Goal: Task Accomplishment & Management: Use online tool/utility

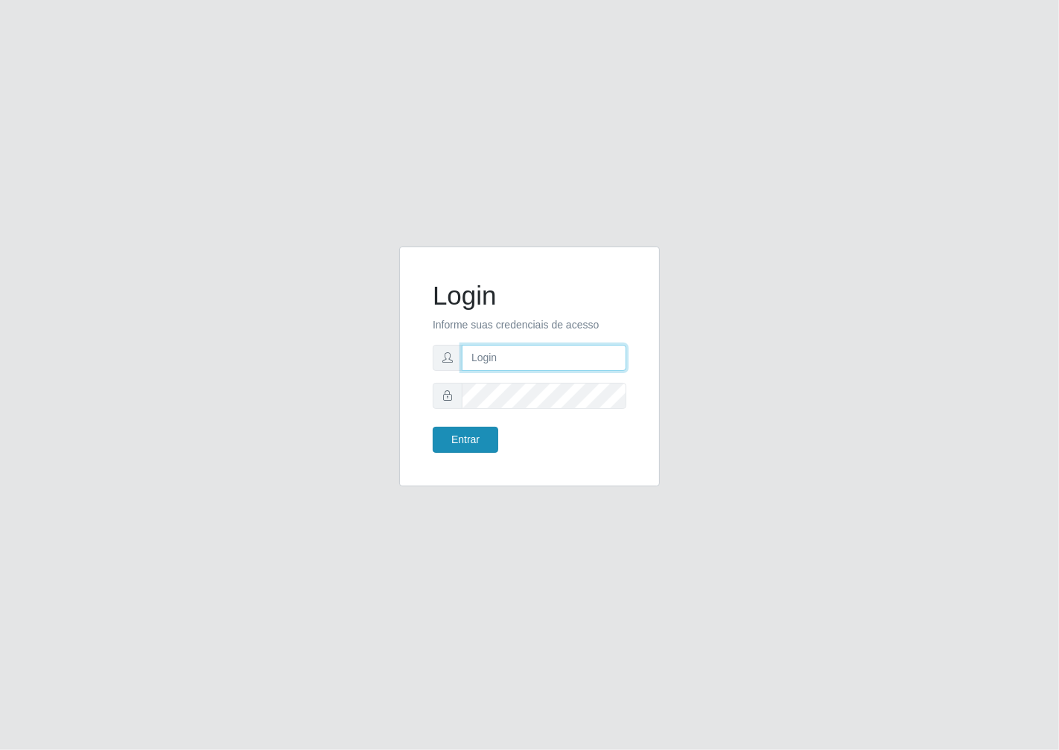
type input "janaina@iwof"
click at [485, 431] on button "Entrar" at bounding box center [466, 440] width 66 height 26
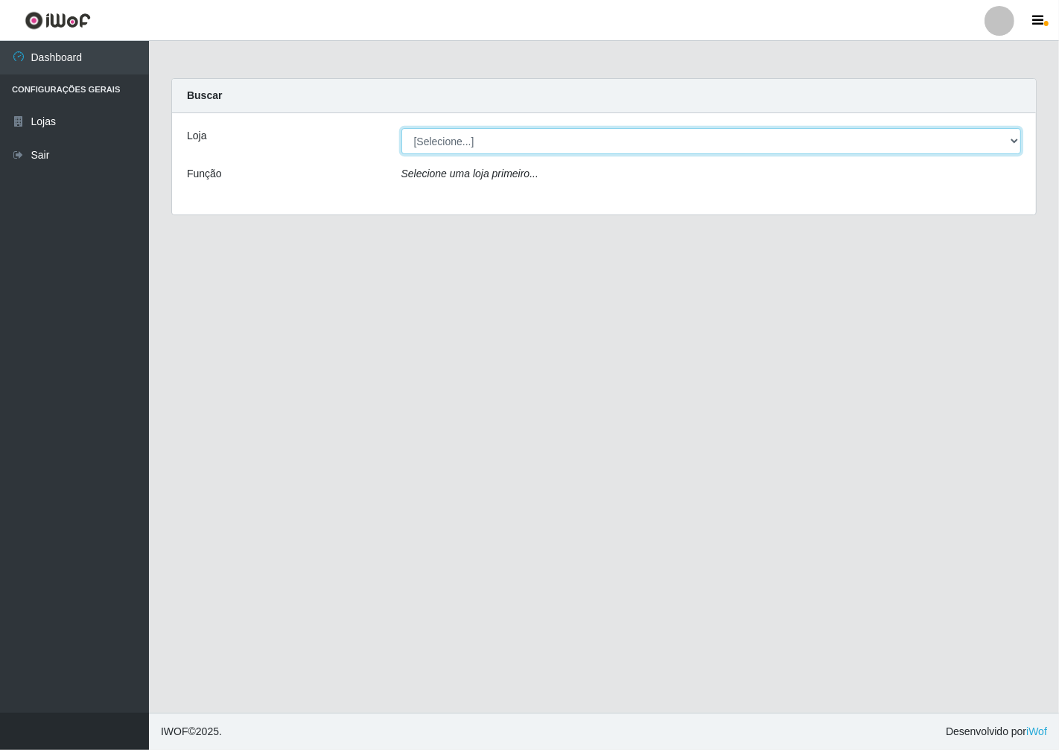
click at [1009, 136] on select "[Selecione...] Minimercado Filezão" at bounding box center [712, 141] width 621 height 26
select select "204"
click at [402, 128] on select "[Selecione...] Minimercado Filezão" at bounding box center [712, 141] width 621 height 26
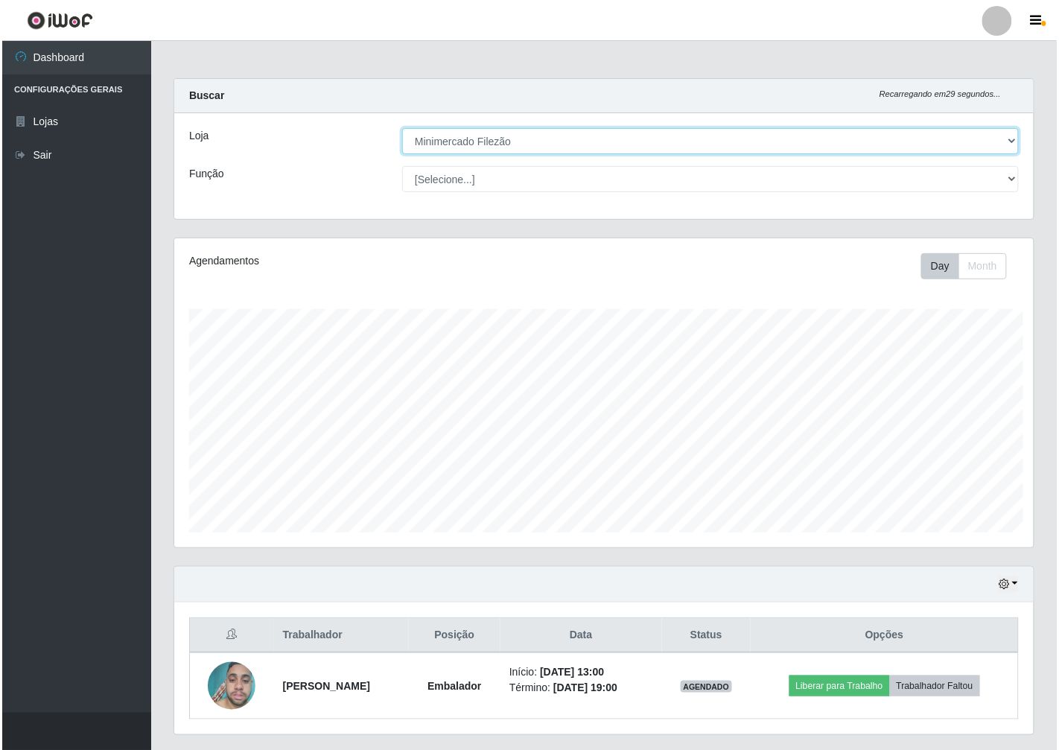
scroll to position [308, 860]
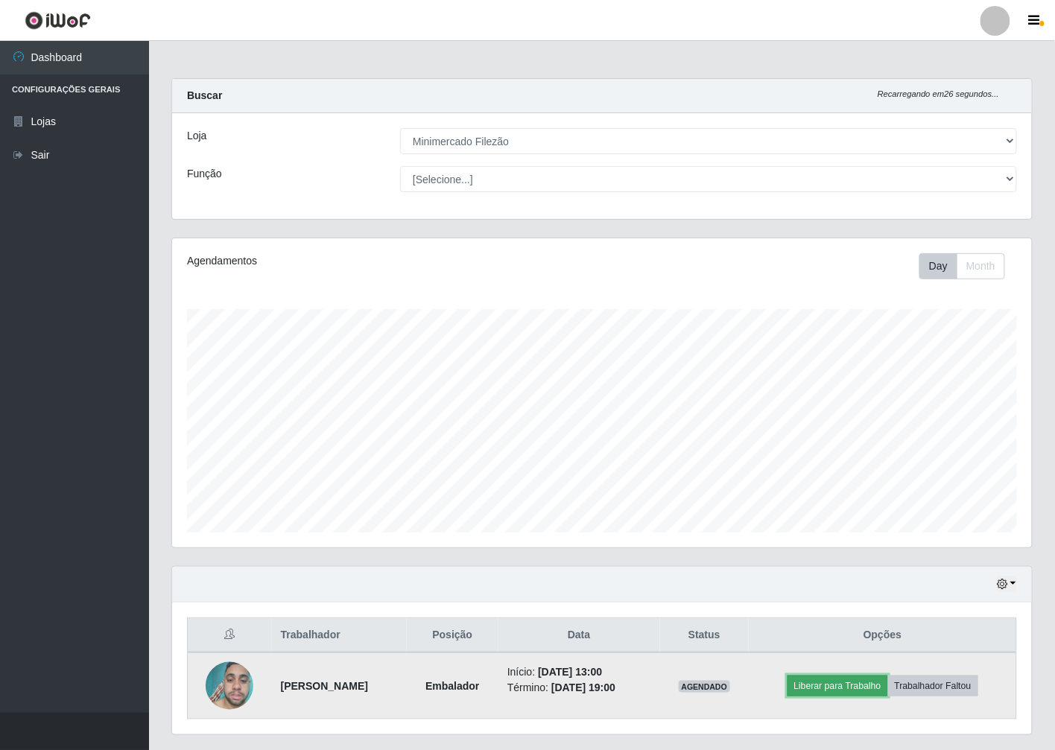
click at [843, 690] on button "Liberar para Trabalho" at bounding box center [837, 686] width 101 height 21
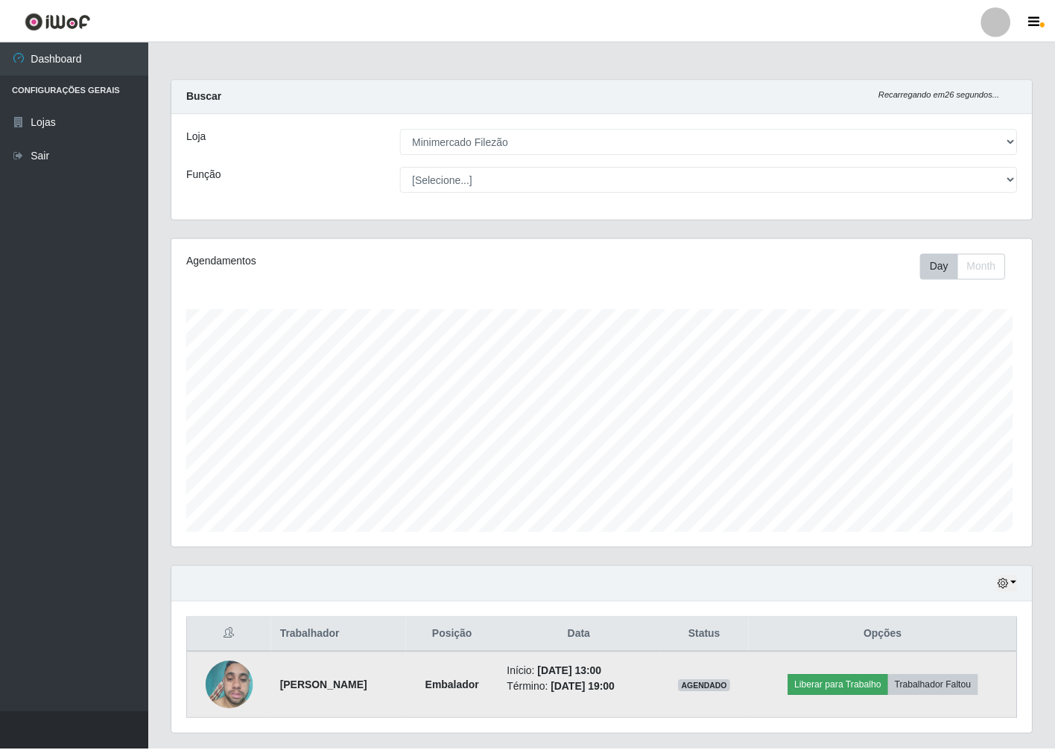
scroll to position [308, 851]
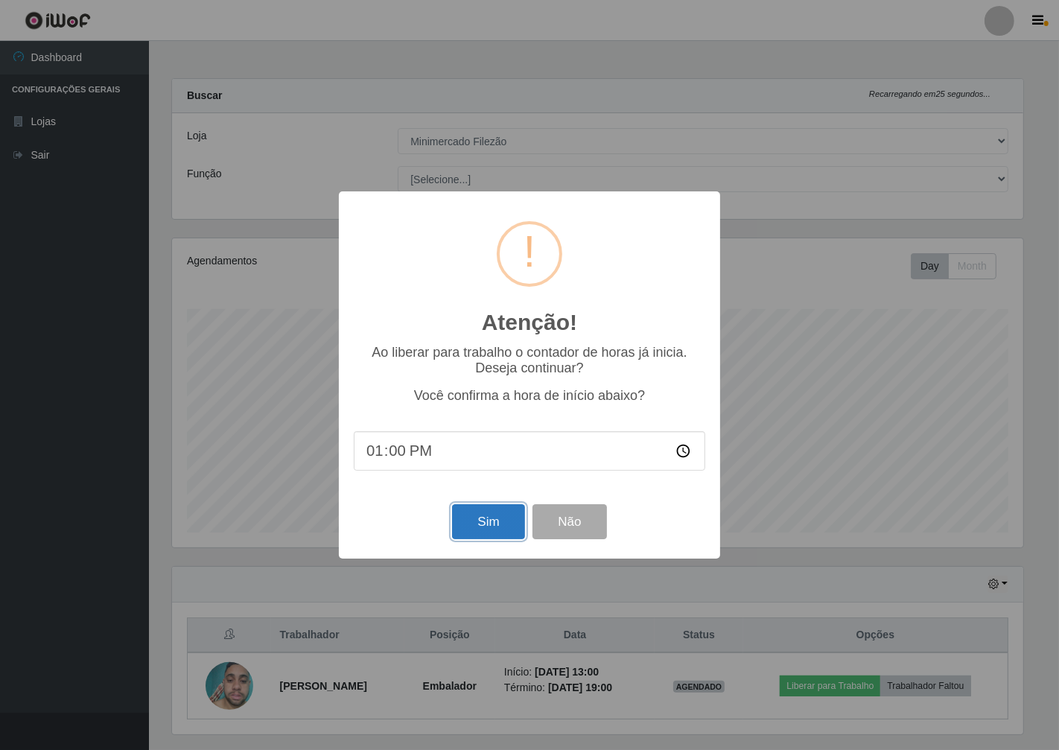
click at [489, 525] on button "Sim" at bounding box center [488, 521] width 72 height 35
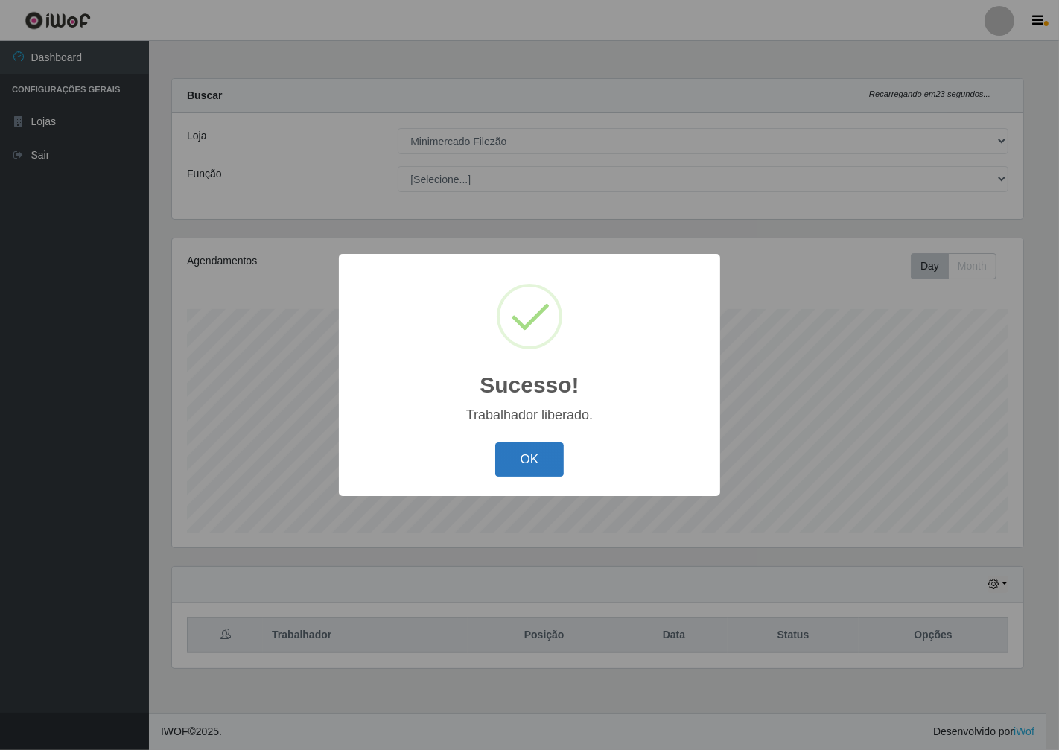
click at [515, 454] on button "OK" at bounding box center [529, 459] width 69 height 35
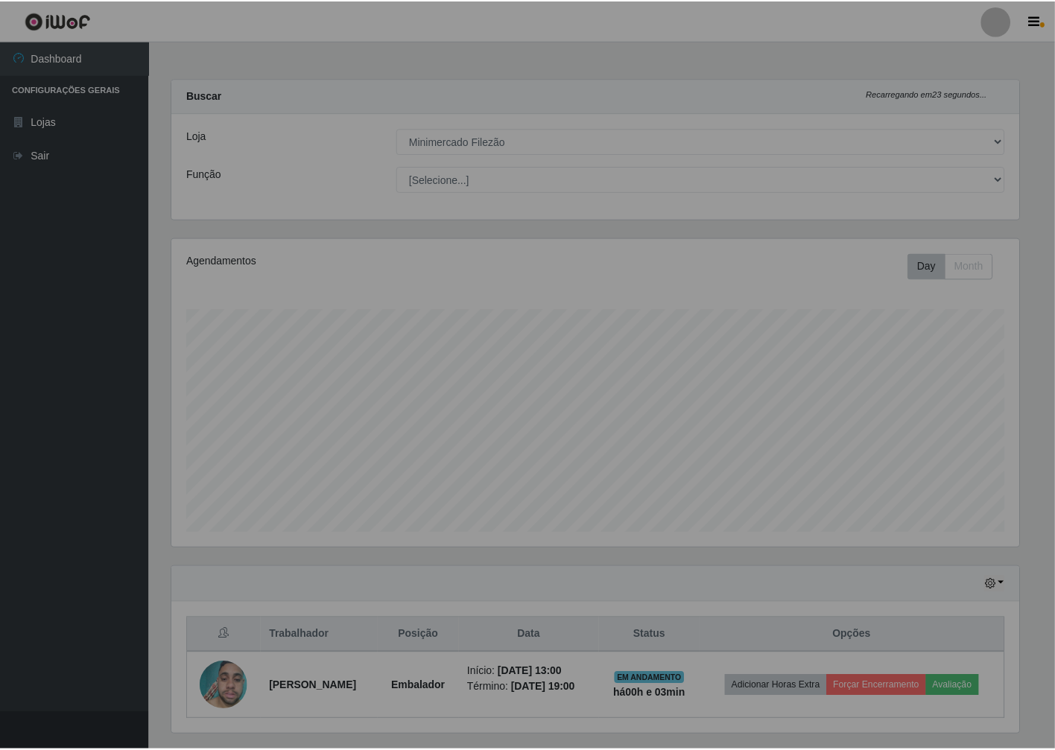
scroll to position [308, 860]
